Goal: Task Accomplishment & Management: Complete application form

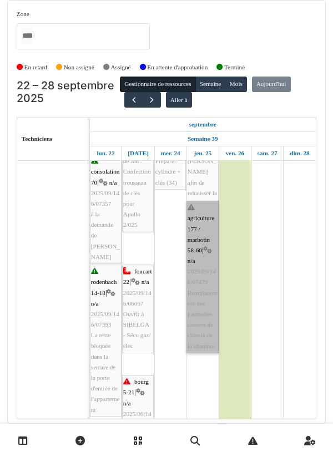
click at [201, 271] on link "agriculture 177 / marbotin 58-60 | n/a 2025/09/146/07479 Remplacement des paume…" at bounding box center [202, 277] width 32 height 153
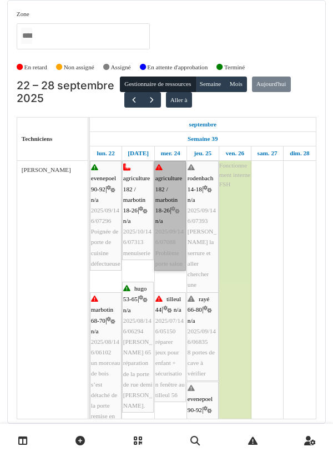
click at [174, 224] on link "agriculture 182 / marbotin 18-26 | n/a 2025/09/146/07088 Problème porte salon" at bounding box center [170, 216] width 32 height 110
click at [172, 230] on link "agriculture 182 / marbotin 18-26 | n/a 2025/09/146/07088 Problème porte salon" at bounding box center [170, 216] width 32 height 110
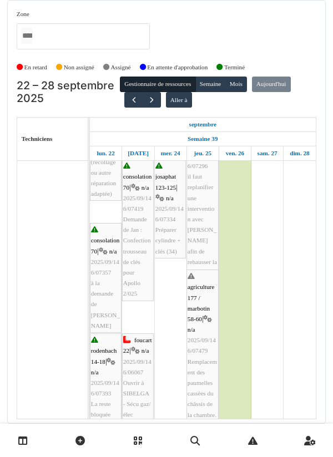
scroll to position [276, 0]
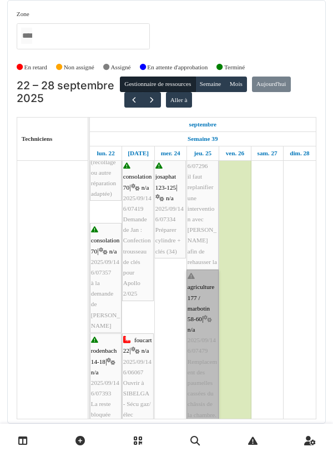
click at [200, 307] on link "agriculture 177 / marbotin 58-60 | n/a 2025/09/146/07479 Remplacement des paume…" at bounding box center [202, 346] width 32 height 153
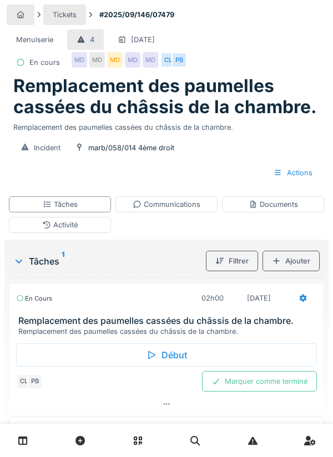
click at [276, 207] on div "Documents" at bounding box center [273, 204] width 49 height 11
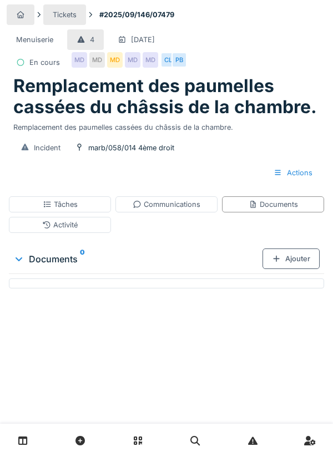
click at [282, 256] on div "Ajouter" at bounding box center [290, 259] width 57 height 21
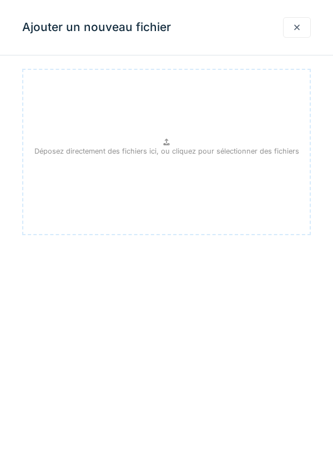
click at [172, 149] on p "Déposez directement des fichiers ici, ou cliquez pour sélectionner des fichiers" at bounding box center [166, 151] width 265 height 11
click at [159, 150] on p "Déposez directement des fichiers ici, ou cliquez pour sélectionner des fichiers" at bounding box center [166, 151] width 265 height 11
type input "**********"
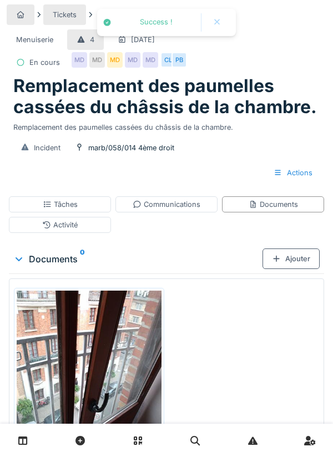
click at [275, 207] on div "Documents" at bounding box center [273, 204] width 49 height 11
click at [295, 257] on div "Ajouter" at bounding box center [290, 259] width 57 height 21
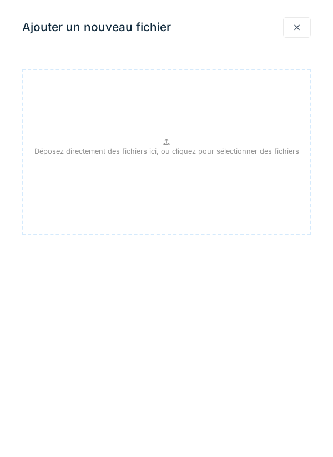
click at [173, 146] on p "Déposez directement des fichiers ici, ou cliquez pour sélectionner des fichiers" at bounding box center [166, 151] width 265 height 11
type input "**********"
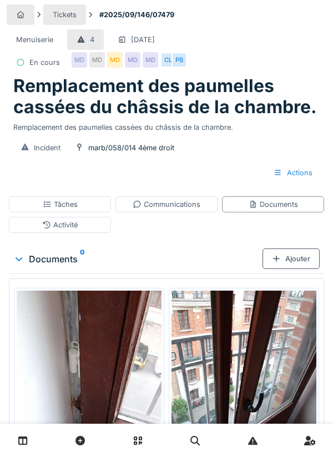
click at [293, 262] on div "Ajouter" at bounding box center [290, 259] width 57 height 21
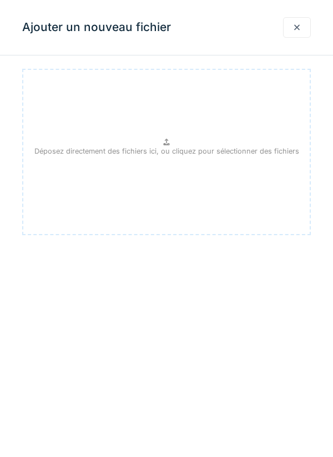
click at [171, 148] on p "Déposez directement des fichiers ici, ou cliquez pour sélectionner des fichiers" at bounding box center [166, 151] width 265 height 11
type input "**********"
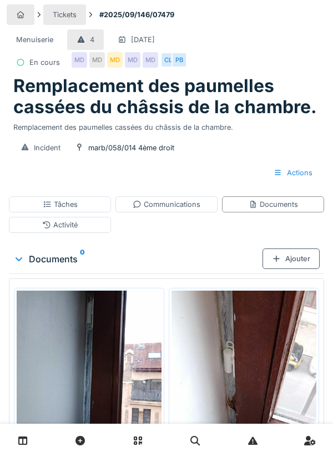
click at [66, 202] on div "Tâches" at bounding box center [60, 204] width 35 height 11
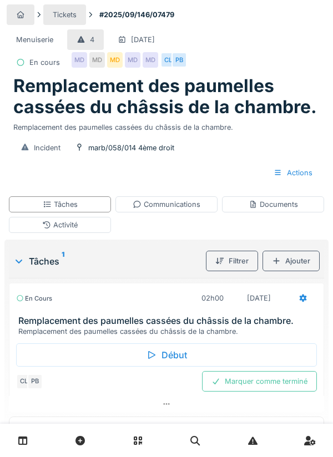
click at [256, 379] on div "Marquer comme terminé" at bounding box center [259, 381] width 115 height 21
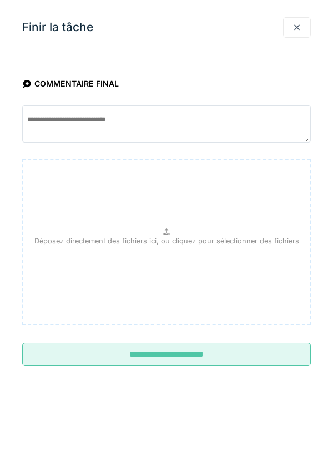
click at [297, 30] on div at bounding box center [296, 27] width 9 height 11
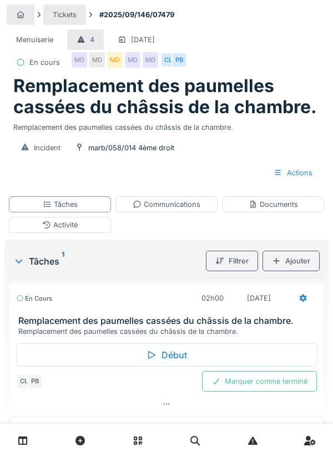
click at [301, 306] on div at bounding box center [303, 298] width 28 height 21
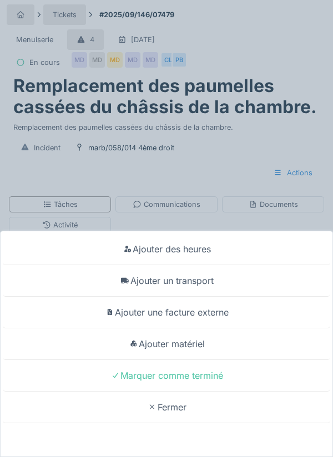
click at [196, 280] on div "Ajouter un transport" at bounding box center [166, 281] width 327 height 32
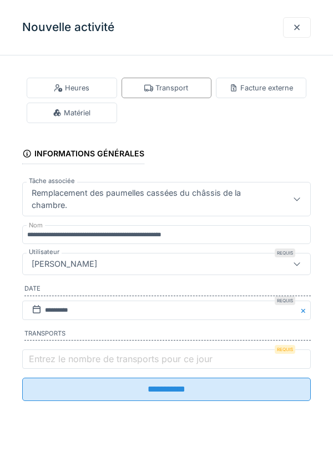
click at [50, 358] on label "Entrez le nombre de transports pour ce jour" at bounding box center [121, 358] width 188 height 13
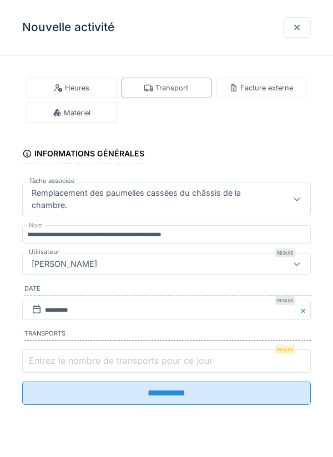
click at [50, 358] on input "Entrez le nombre de transports pour ce jour" at bounding box center [166, 360] width 288 height 23
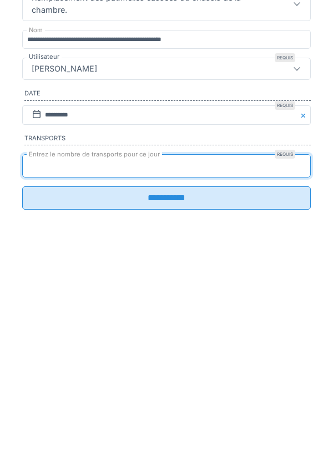
scroll to position [45, 0]
type input "*"
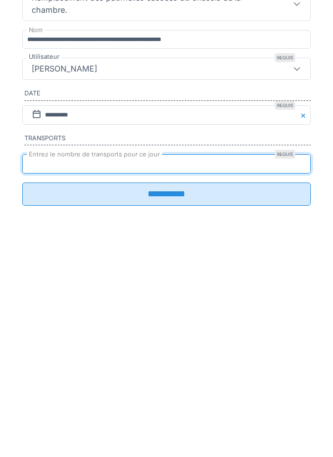
click at [178, 401] on input "**********" at bounding box center [166, 389] width 288 height 23
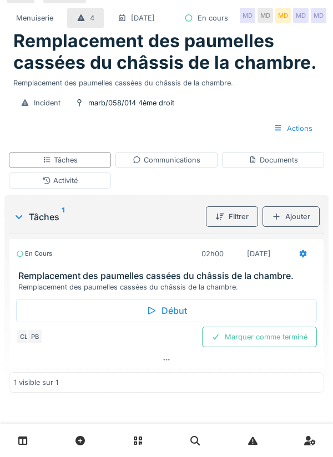
click at [302, 252] on icon at bounding box center [302, 253] width 9 height 7
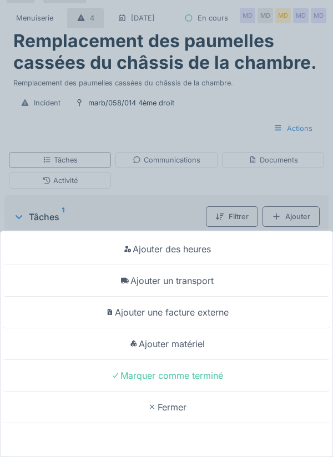
click at [196, 344] on div "Ajouter matériel" at bounding box center [166, 344] width 327 height 32
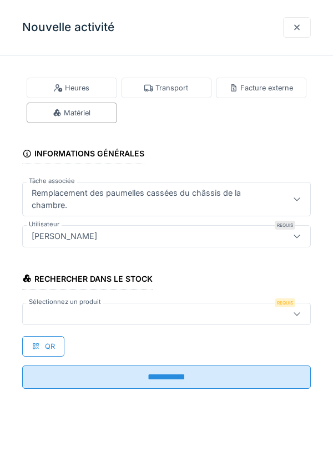
click at [59, 313] on div at bounding box center [148, 314] width 242 height 12
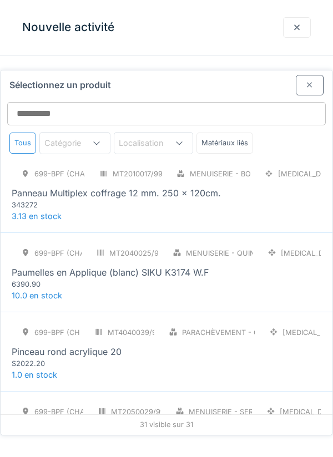
scroll to position [1518, 0]
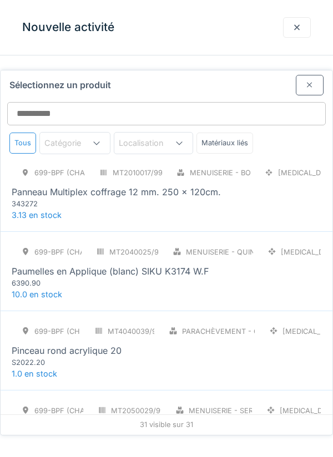
click at [82, 265] on div "Paumelles en Applique (blanc) SIKU K3174 W.F" at bounding box center [110, 271] width 197 height 13
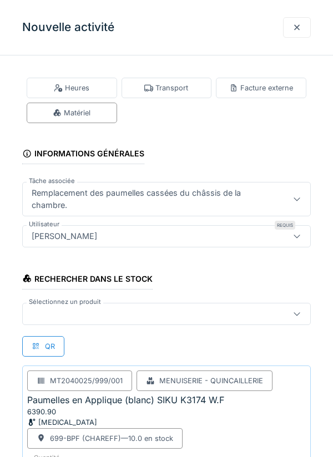
click at [79, 310] on div at bounding box center [148, 314] width 242 height 12
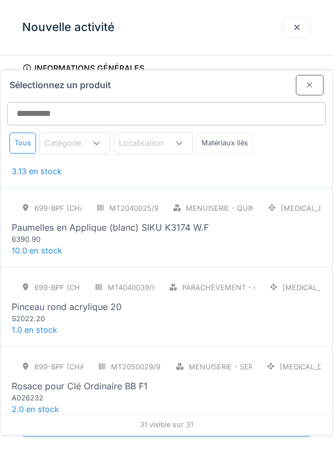
scroll to position [1546, 0]
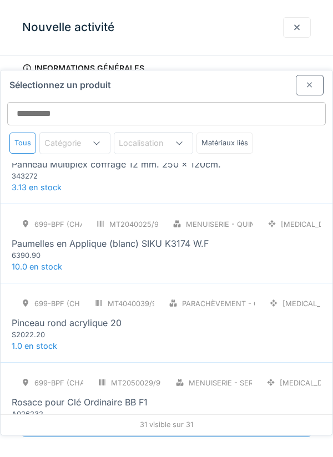
click at [52, 262] on span "10.0 en stock" at bounding box center [37, 266] width 50 height 9
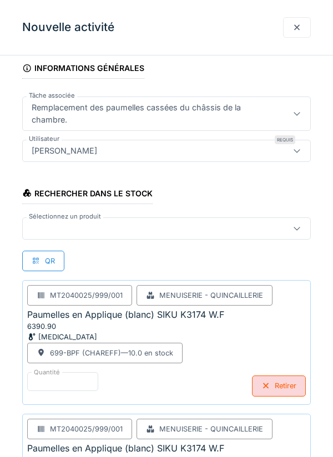
click at [54, 375] on label "Quantité" at bounding box center [47, 372] width 31 height 9
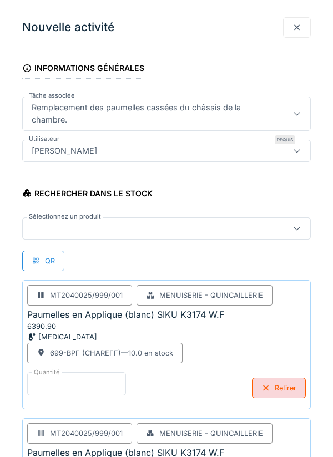
click at [54, 375] on input "*" at bounding box center [76, 383] width 99 height 23
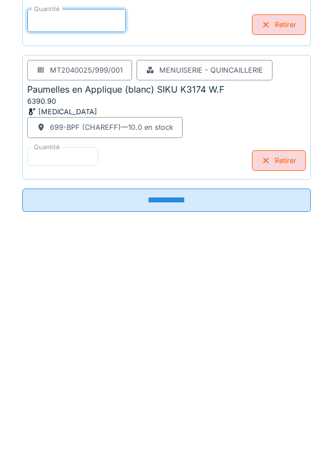
scroll to position [227, 0]
type input "*"
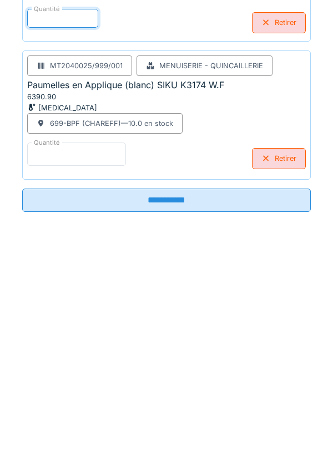
click at [64, 374] on input "*" at bounding box center [76, 375] width 99 height 23
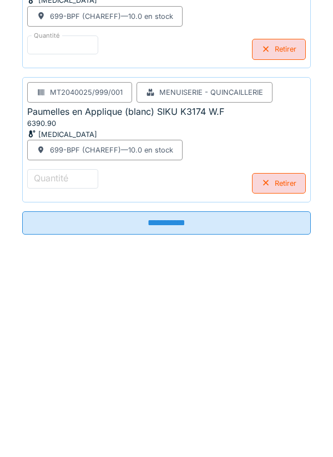
click at [266, 386] on div "Retirer" at bounding box center [279, 378] width 54 height 21
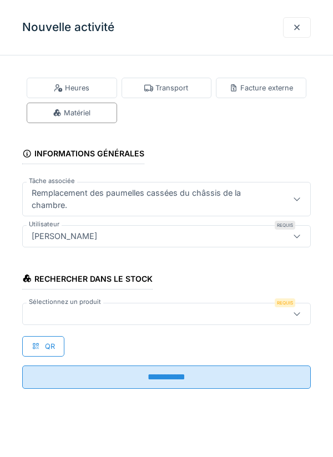
scroll to position [0, 0]
click at [75, 312] on div at bounding box center [148, 314] width 242 height 12
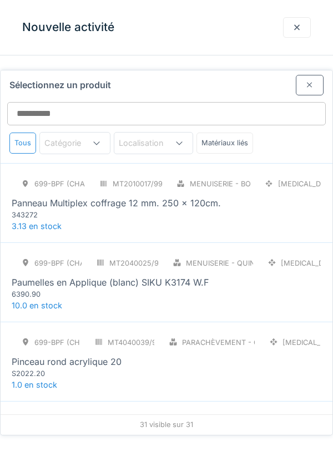
scroll to position [1514, 0]
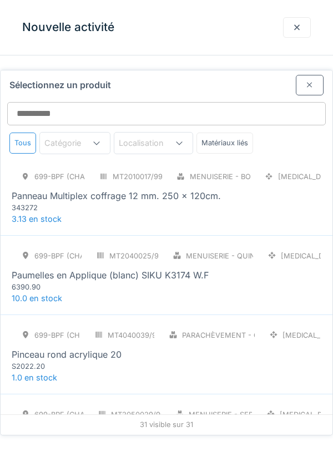
click at [110, 282] on div "6390.90" at bounding box center [78, 287] width 133 height 11
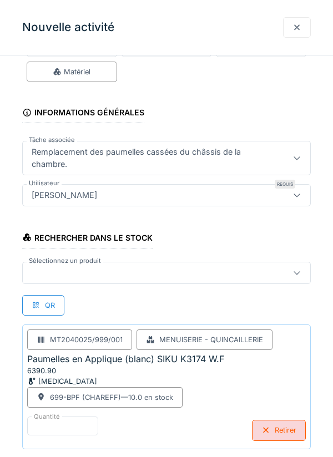
scroll to position [97, 0]
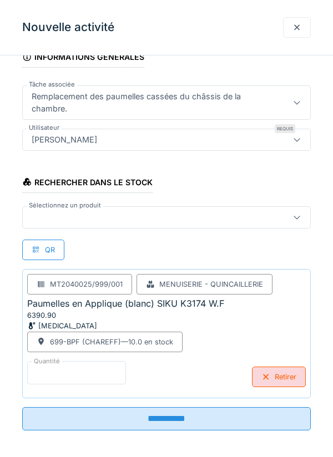
click at [67, 367] on input "*" at bounding box center [76, 372] width 99 height 23
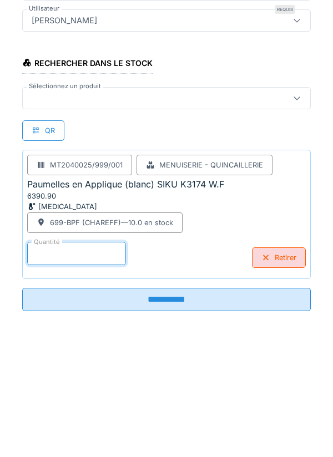
scroll to position [28, 0]
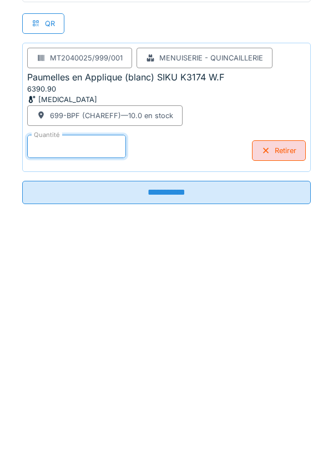
type input "*"
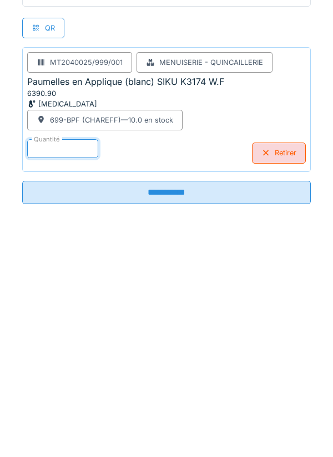
click at [175, 414] on input "**********" at bounding box center [166, 414] width 288 height 23
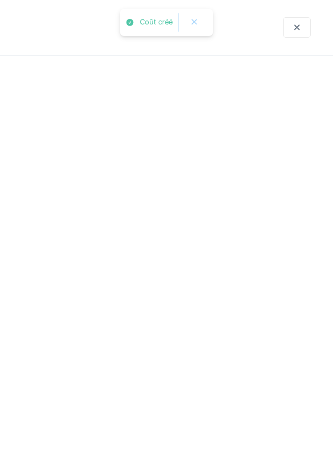
scroll to position [0, 0]
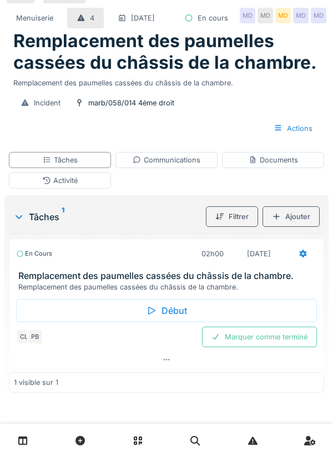
click at [65, 186] on div "Activité" at bounding box center [60, 180] width 36 height 11
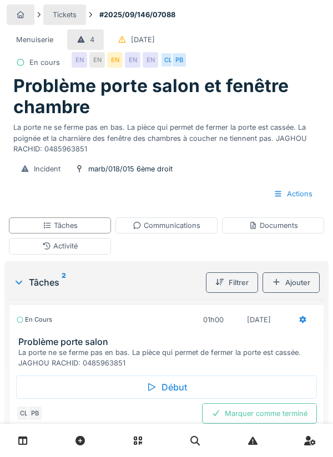
click at [77, 248] on div "Activité" at bounding box center [60, 246] width 36 height 11
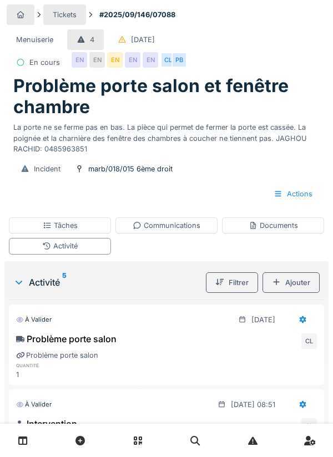
click at [65, 224] on div "Tâches" at bounding box center [60, 225] width 35 height 11
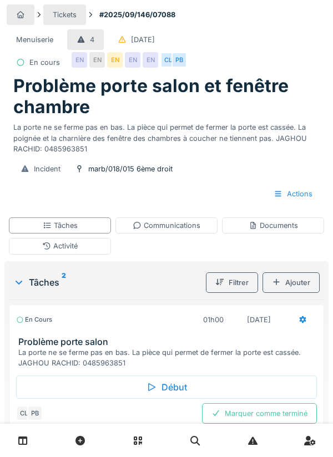
click at [301, 316] on icon at bounding box center [302, 319] width 9 height 7
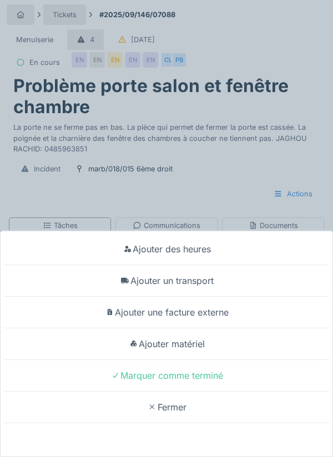
click at [194, 345] on div "Ajouter matériel" at bounding box center [166, 344] width 327 height 32
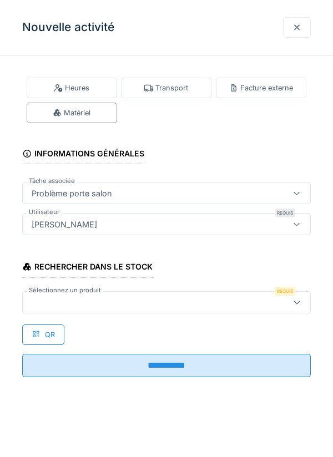
click at [80, 304] on div at bounding box center [148, 302] width 242 height 12
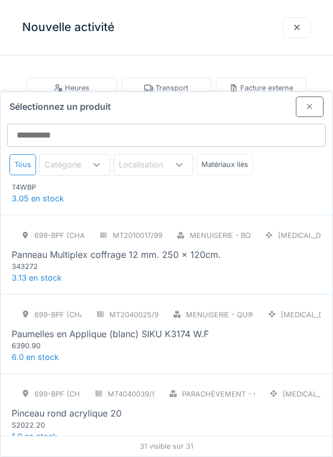
scroll to position [1478, 0]
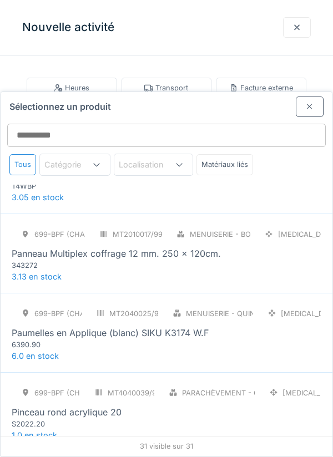
click at [58, 340] on div "6390.90" at bounding box center [78, 345] width 133 height 11
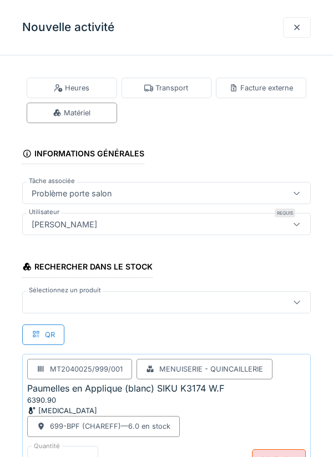
scroll to position [85, 0]
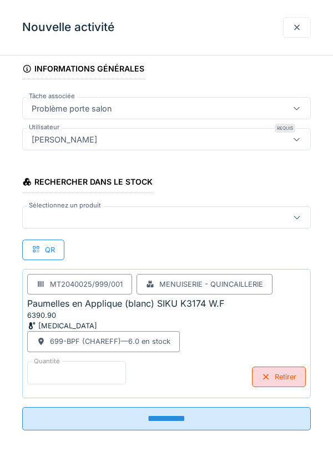
click at [52, 371] on input "*" at bounding box center [76, 372] width 99 height 23
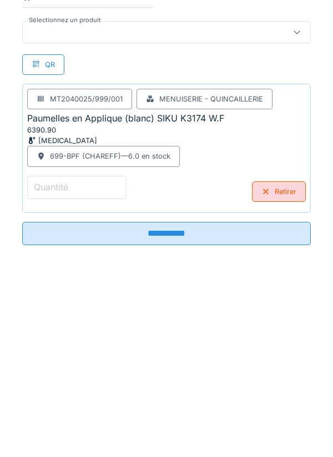
scroll to position [75, 0]
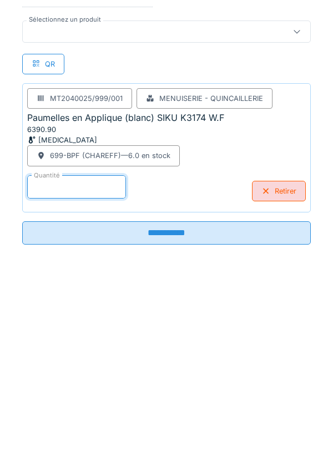
type input "*"
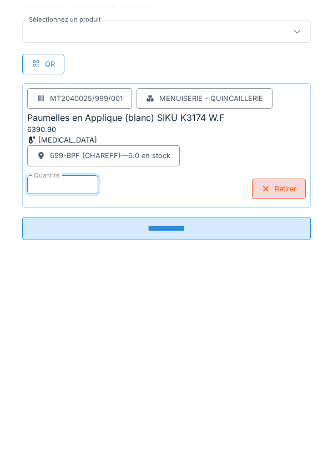
click at [171, 427] on input "**********" at bounding box center [166, 423] width 288 height 23
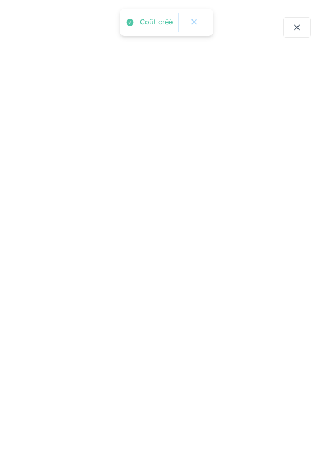
scroll to position [0, 0]
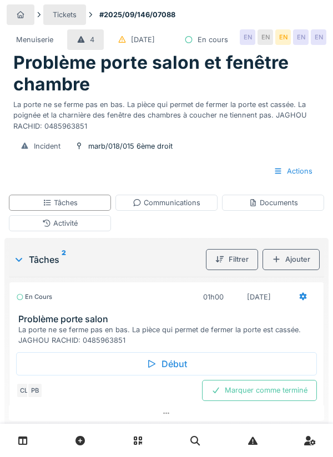
click at [75, 229] on div "Activité" at bounding box center [60, 223] width 36 height 11
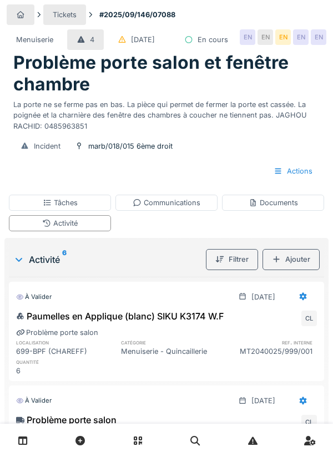
click at [161, 208] on div "Communications" at bounding box center [167, 202] width 68 height 11
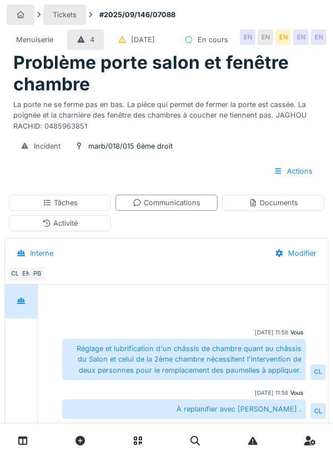
scroll to position [184, 0]
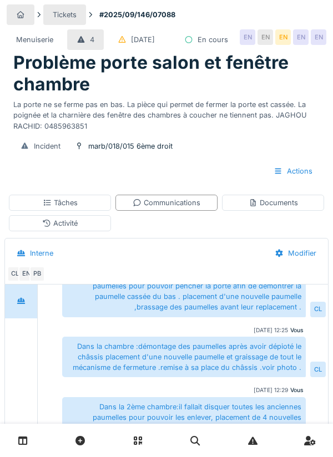
click at [276, 44] on div "Menuiserie 4 14/09/2025 En cours EN EN EN EN EN" at bounding box center [167, 39] width 320 height 25
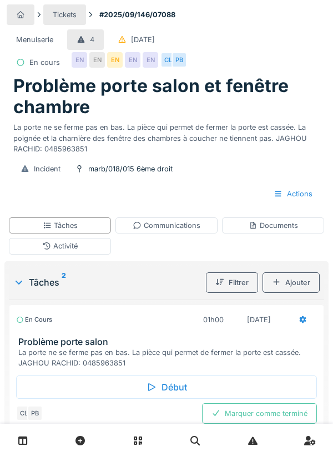
click at [171, 225] on div "Communications" at bounding box center [167, 225] width 68 height 11
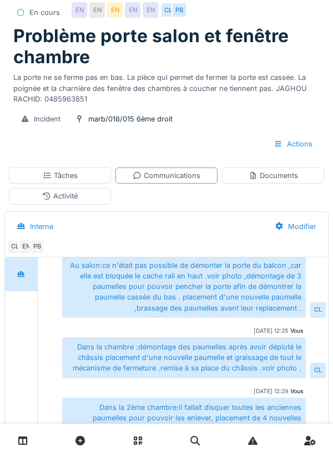
scroll to position [50, 0]
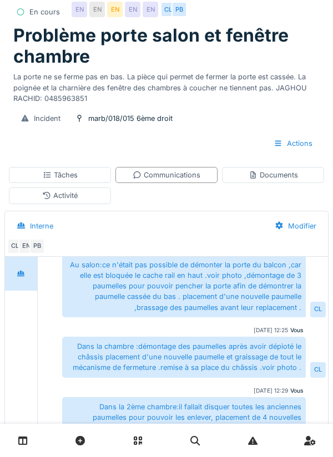
click at [83, 178] on div "Tâches" at bounding box center [60, 175] width 102 height 16
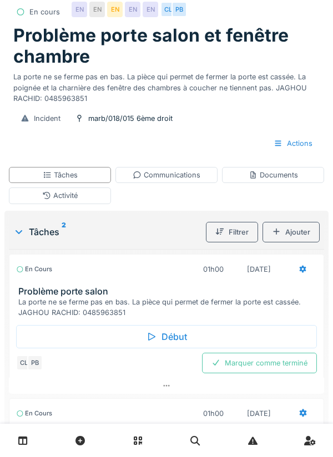
click at [78, 200] on div "Activité" at bounding box center [60, 196] width 102 height 16
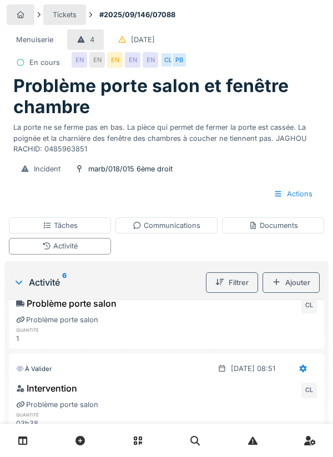
scroll to position [0, 0]
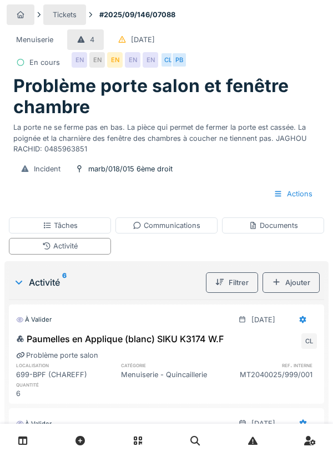
click at [67, 229] on div "Tâches" at bounding box center [60, 225] width 35 height 11
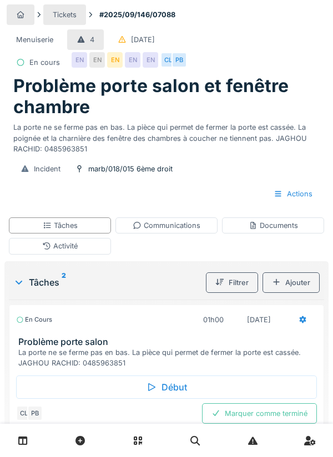
click at [271, 414] on div "Marquer comme terminé" at bounding box center [259, 413] width 115 height 21
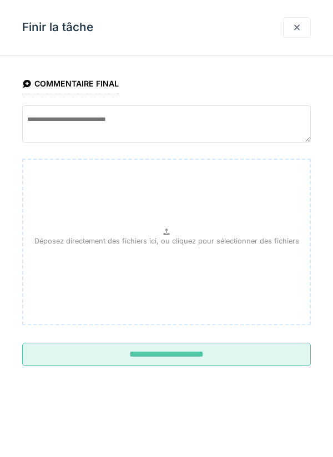
click at [172, 360] on input "**********" at bounding box center [166, 354] width 288 height 23
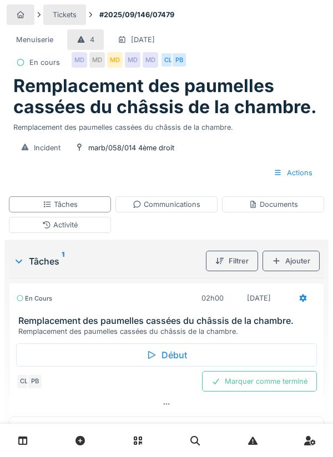
click at [62, 230] on div "Activité" at bounding box center [60, 225] width 36 height 11
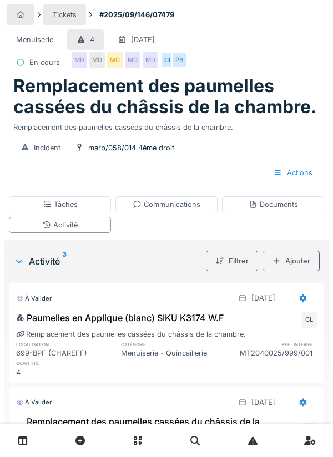
click at [272, 209] on div "Documents" at bounding box center [273, 204] width 49 height 11
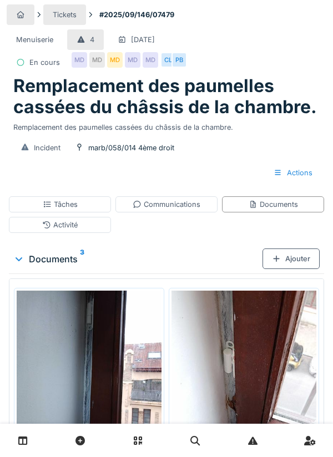
click at [174, 205] on div "Communications" at bounding box center [167, 204] width 68 height 11
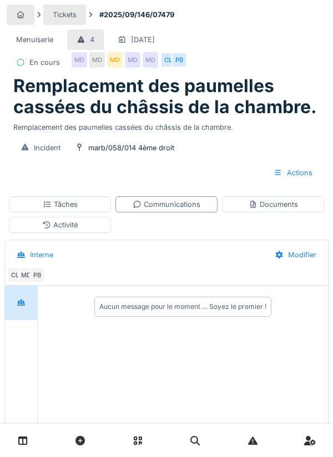
scroll to position [56, 0]
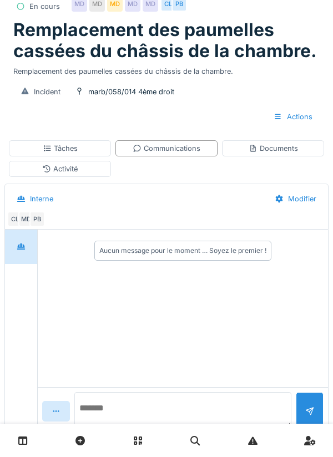
click at [135, 428] on textarea at bounding box center [182, 410] width 217 height 36
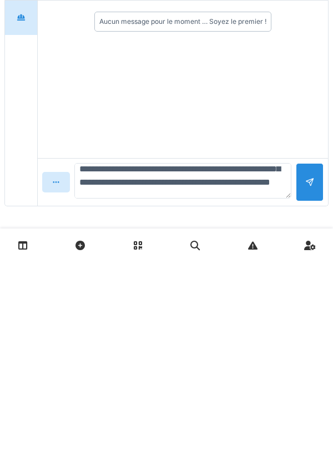
scroll to position [67, 0]
type textarea "**********"
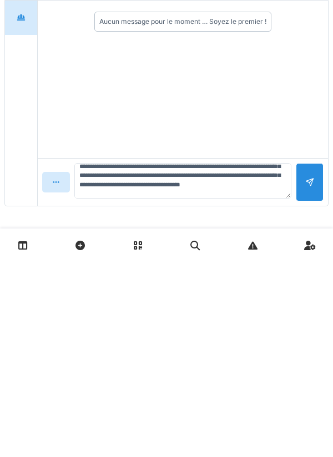
click at [306, 382] on div at bounding box center [309, 377] width 9 height 11
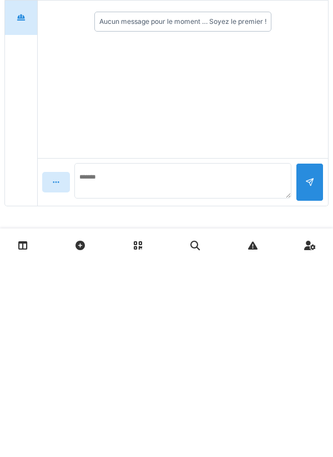
scroll to position [0, 0]
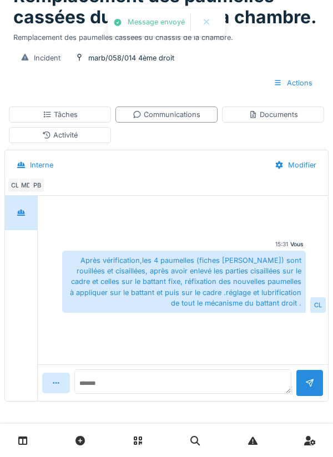
click at [86, 135] on div "Activité" at bounding box center [60, 135] width 102 height 16
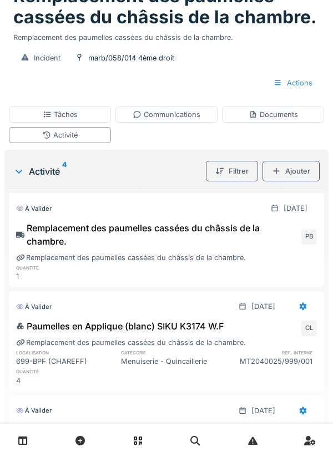
click at [97, 120] on div "Tâches" at bounding box center [60, 115] width 102 height 16
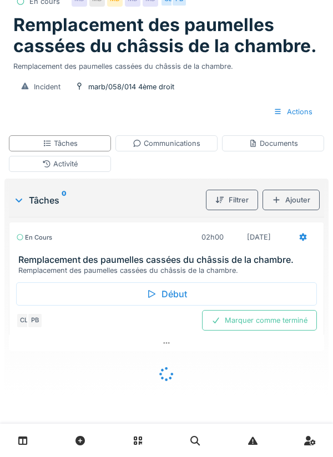
scroll to position [45, 0]
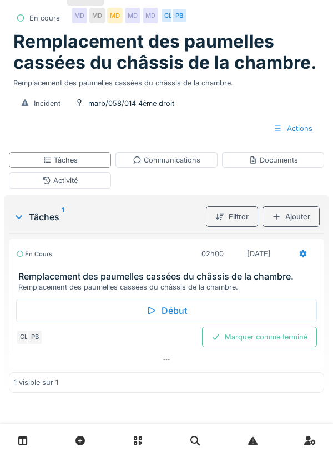
click at [274, 340] on div "Marquer comme terminé" at bounding box center [259, 337] width 115 height 21
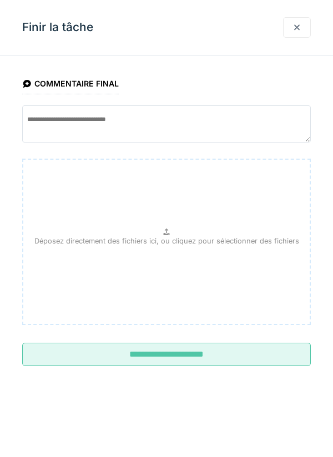
click at [180, 357] on input "**********" at bounding box center [166, 354] width 288 height 23
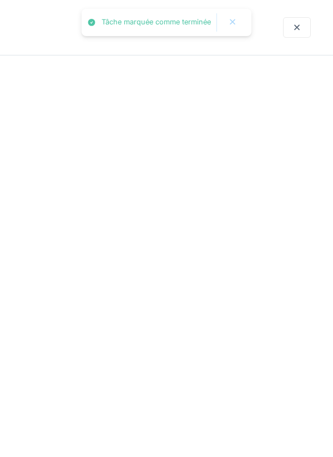
scroll to position [10, 0]
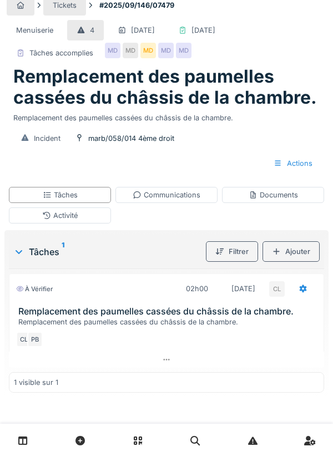
click at [90, 193] on div "Tâches" at bounding box center [60, 195] width 102 height 16
